Goal: Information Seeking & Learning: Check status

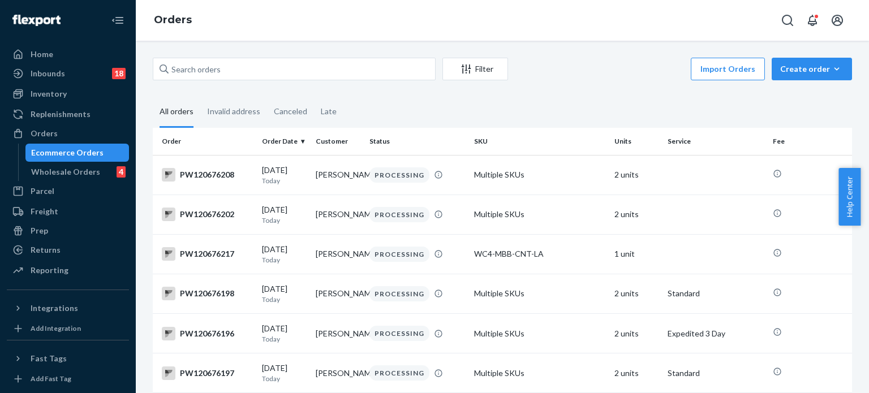
click at [369, 80] on div "Filter Import Orders Create order Ecommerce order Removal order" at bounding box center [502, 70] width 699 height 25
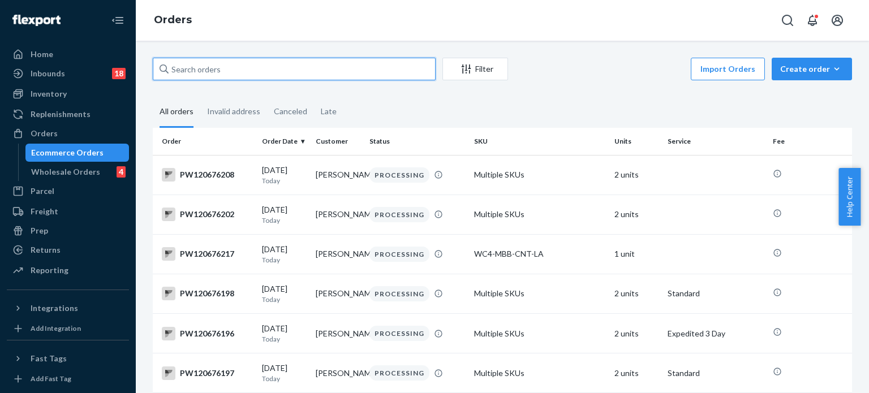
click at [312, 70] on input "text" at bounding box center [294, 69] width 283 height 23
paste input "PW120673195"
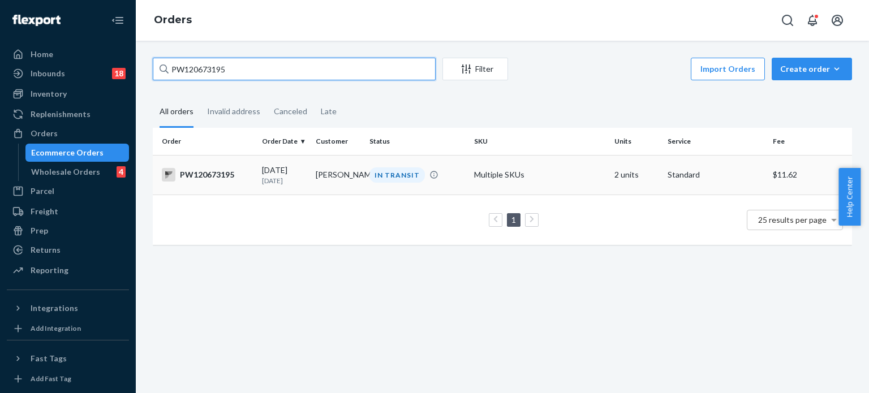
type input "PW120673195"
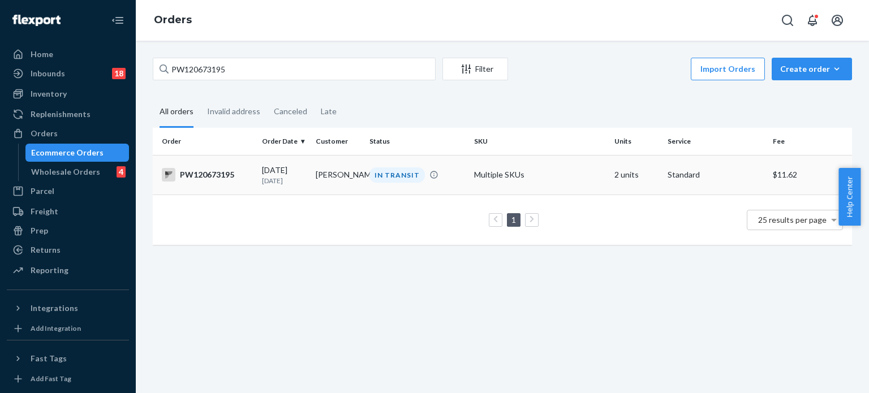
click at [448, 158] on td "IN TRANSIT" at bounding box center [417, 175] width 105 height 40
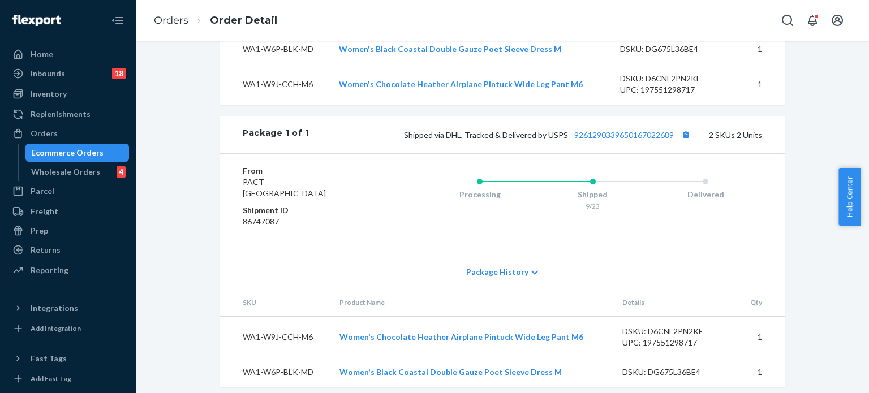
scroll to position [412, 0]
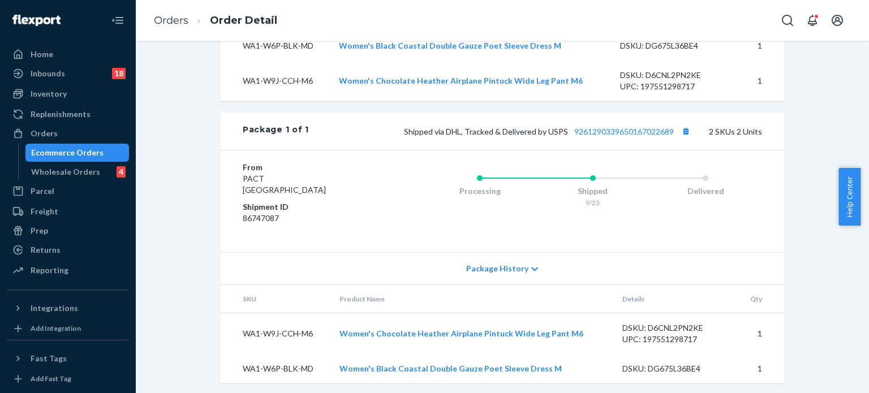
click at [608, 139] on div "Shipped via DHL, Tracked & Delivered by USPS 9261290339650167022689 2 SKUs 2 Un…" at bounding box center [535, 131] width 453 height 15
click at [604, 136] on link "9261290339650167022689" at bounding box center [624, 132] width 100 height 10
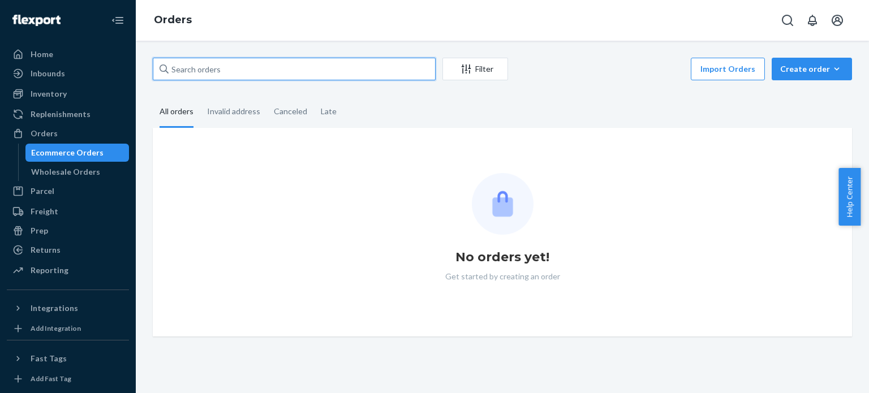
click at [253, 63] on input "text" at bounding box center [294, 69] width 283 height 23
paste input "PW120658267"
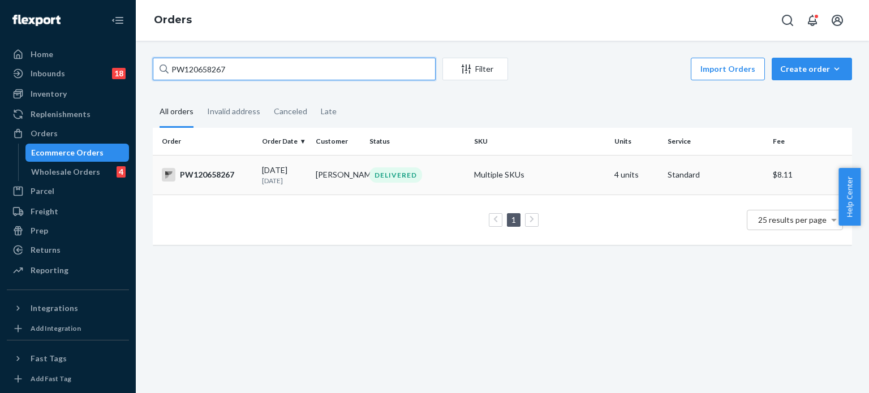
type input "PW120658267"
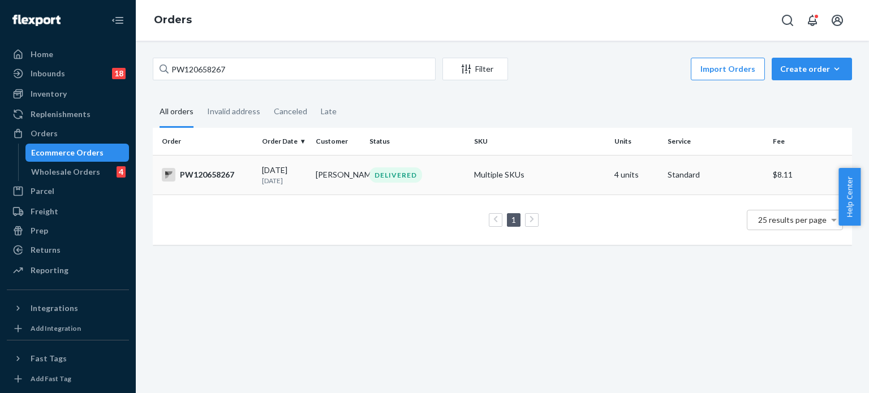
click at [437, 173] on div "DELIVERED" at bounding box center [417, 174] width 100 height 15
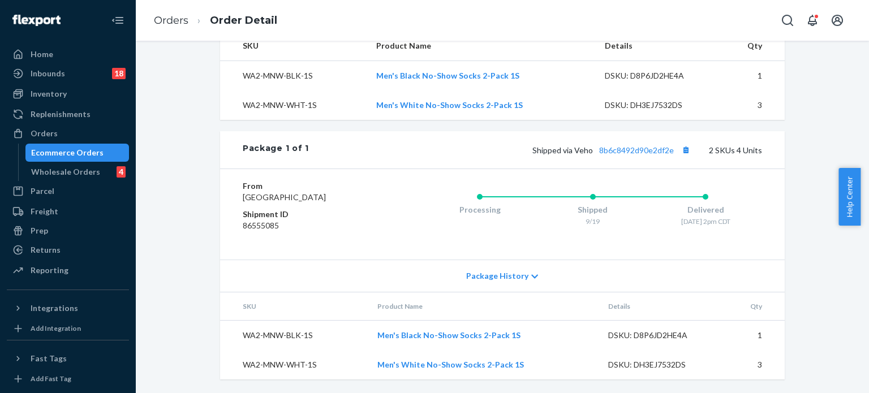
scroll to position [398, 0]
click at [632, 152] on link "8b6c8492d90e2df2e" at bounding box center [636, 150] width 75 height 10
